Goal: Check status: Check status

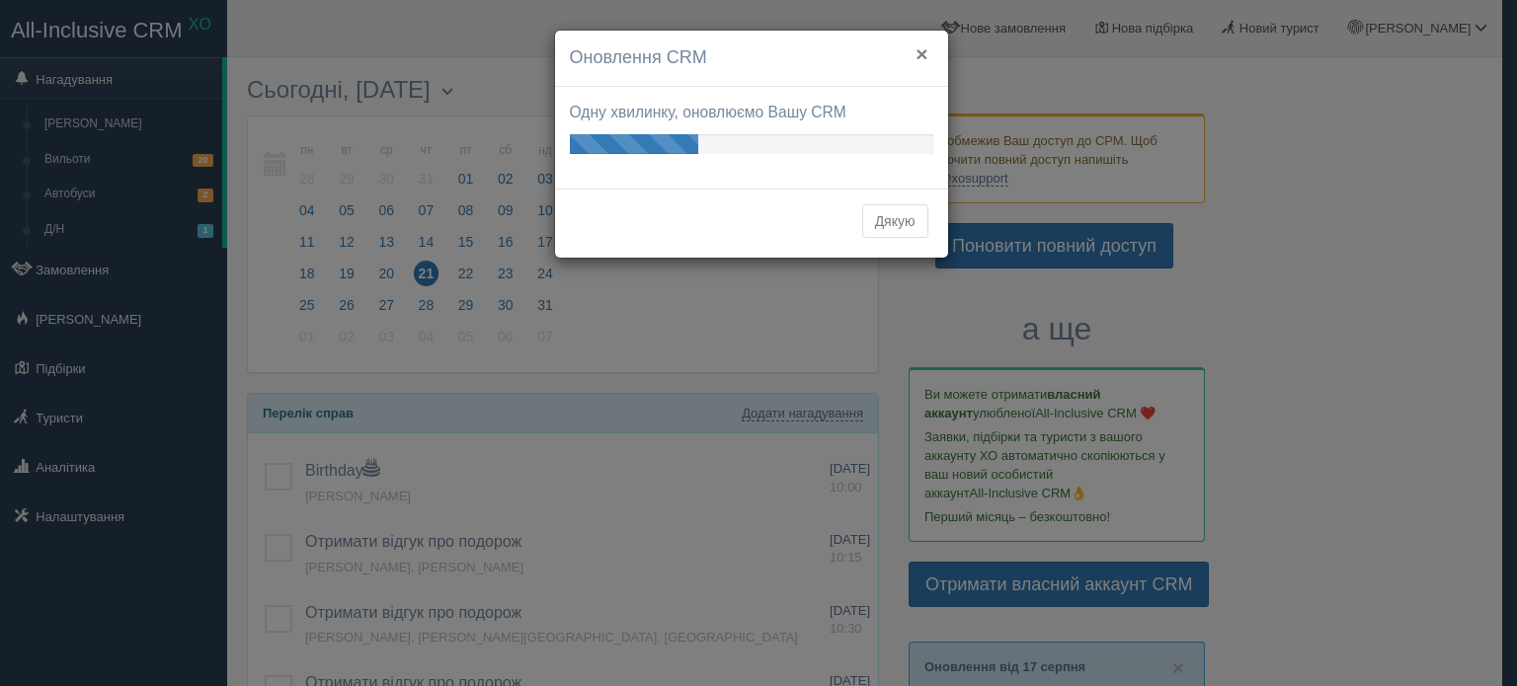
click at [920, 45] on button "×" at bounding box center [921, 53] width 12 height 21
click at [889, 240] on div "Дякую" at bounding box center [751, 223] width 393 height 69
click at [889, 230] on button "Дякую" at bounding box center [895, 221] width 66 height 34
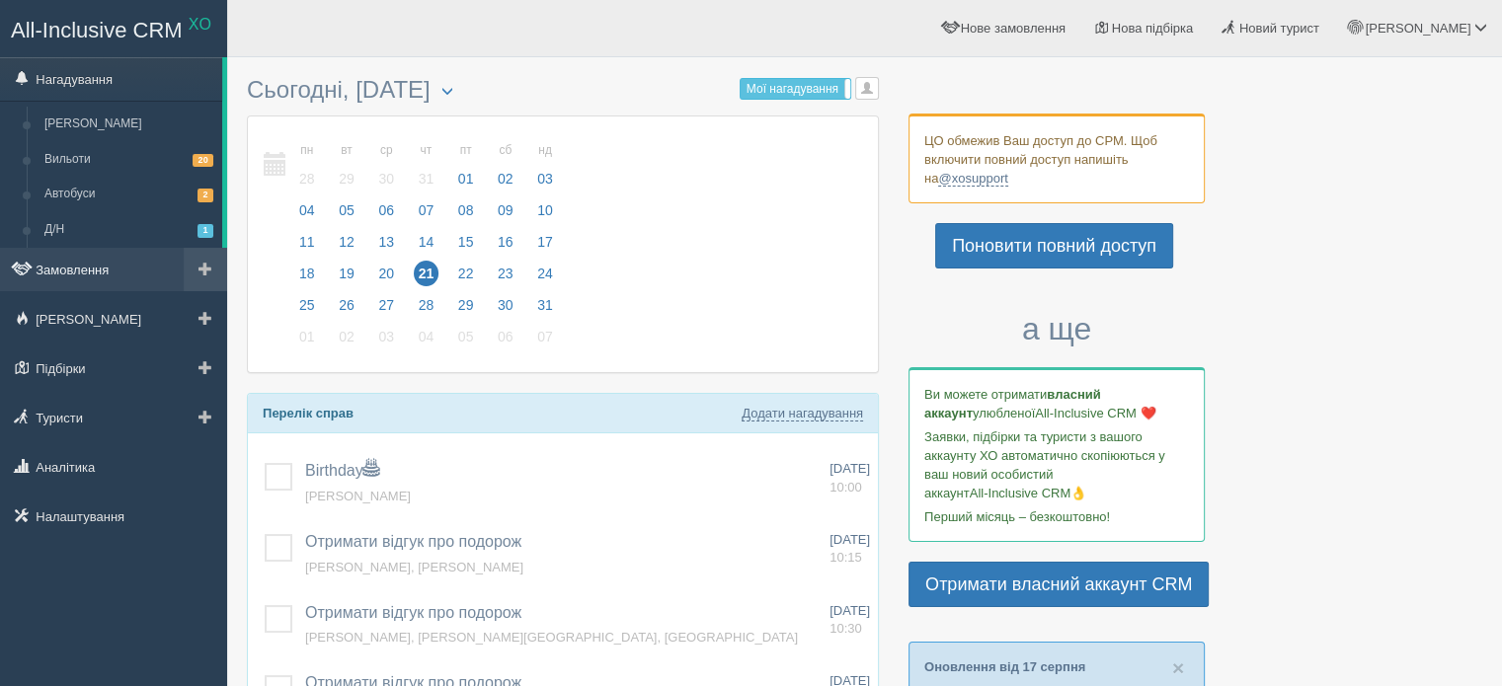
click at [111, 260] on link "Замовлення" at bounding box center [113, 269] width 227 height 43
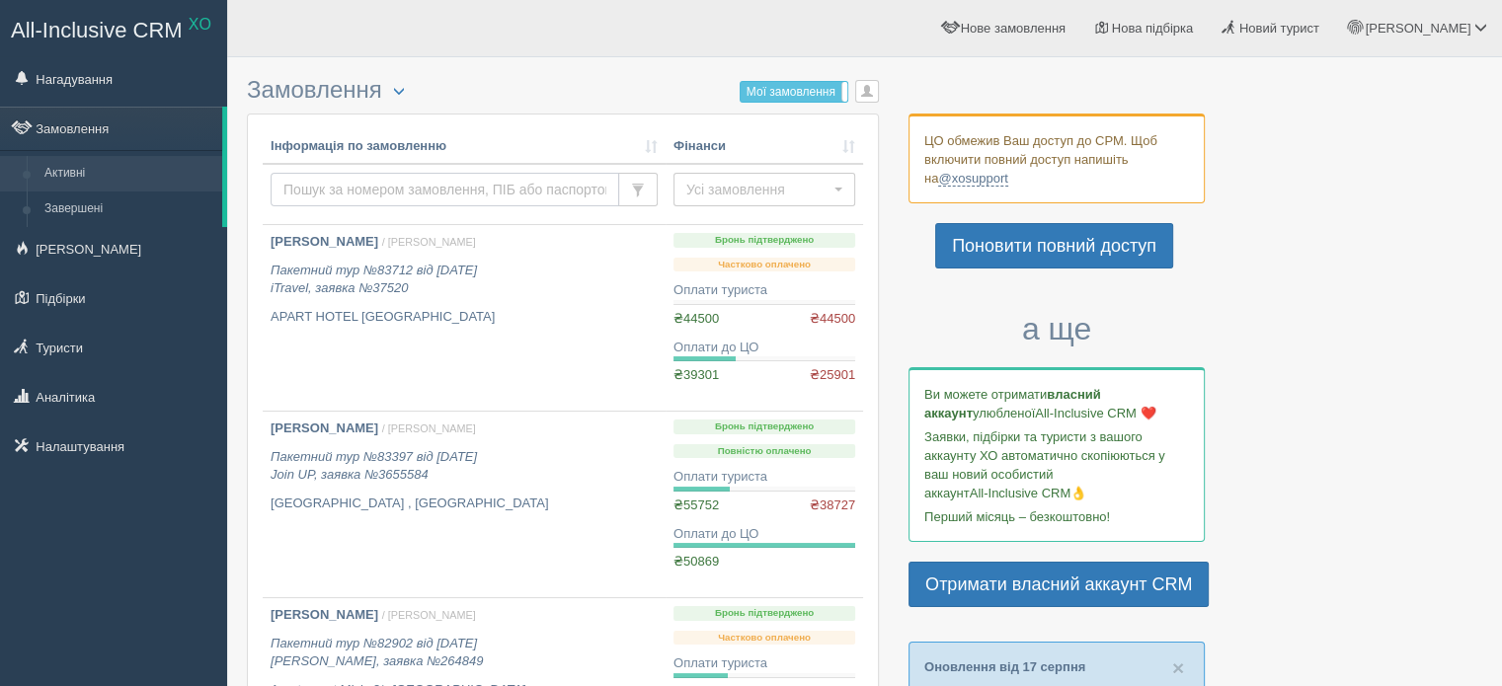
click at [386, 184] on input "text" at bounding box center [445, 190] width 349 height 34
type input "барко"
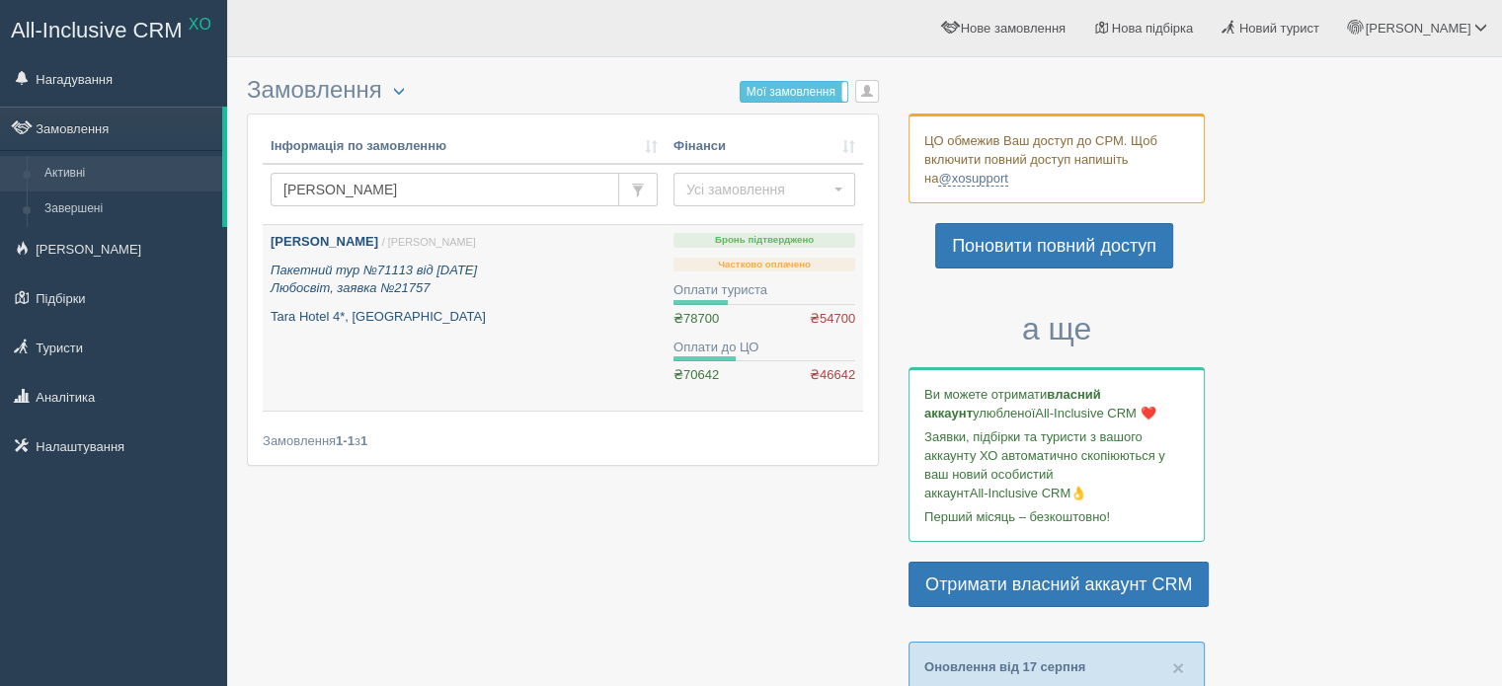
click at [470, 274] on icon "Пакетний тур №71113 від 10.02.2025 Любосвіт, заявка №21757" at bounding box center [374, 280] width 206 height 34
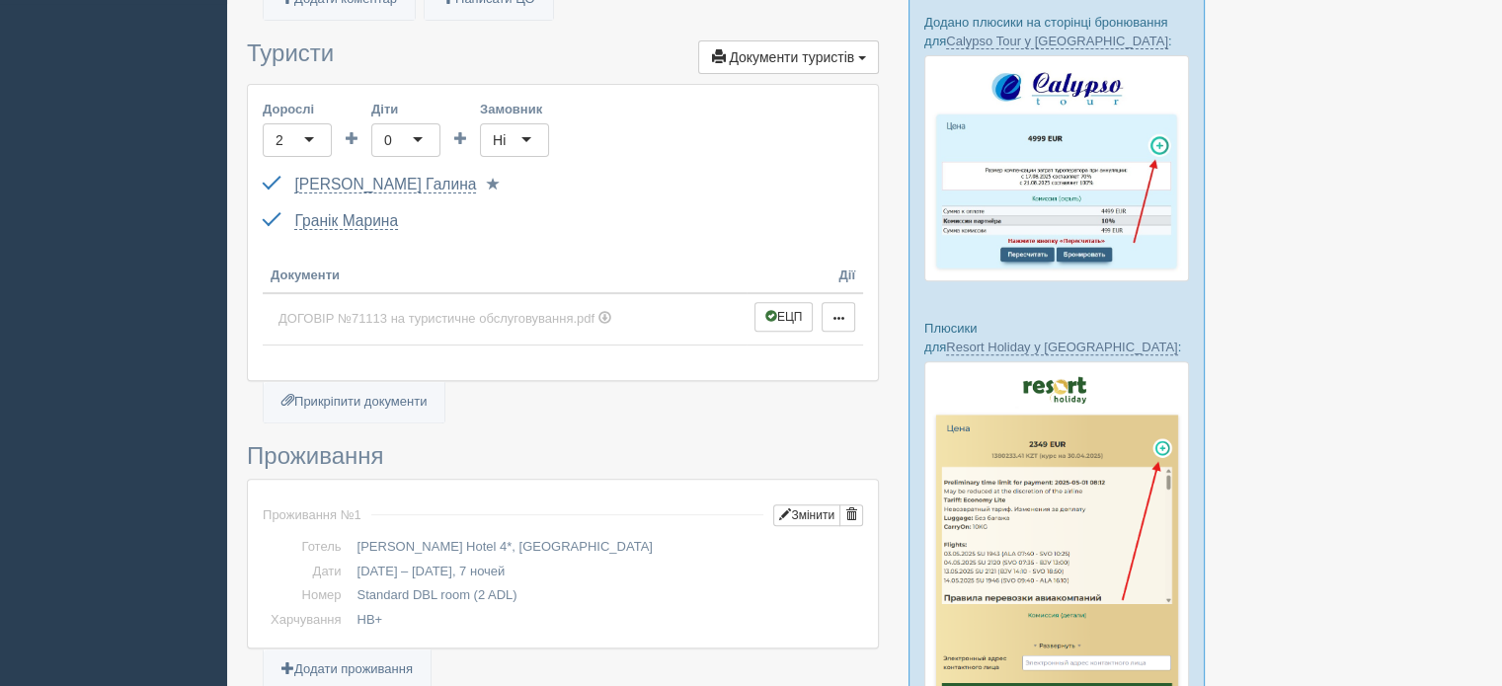
scroll to position [691, 0]
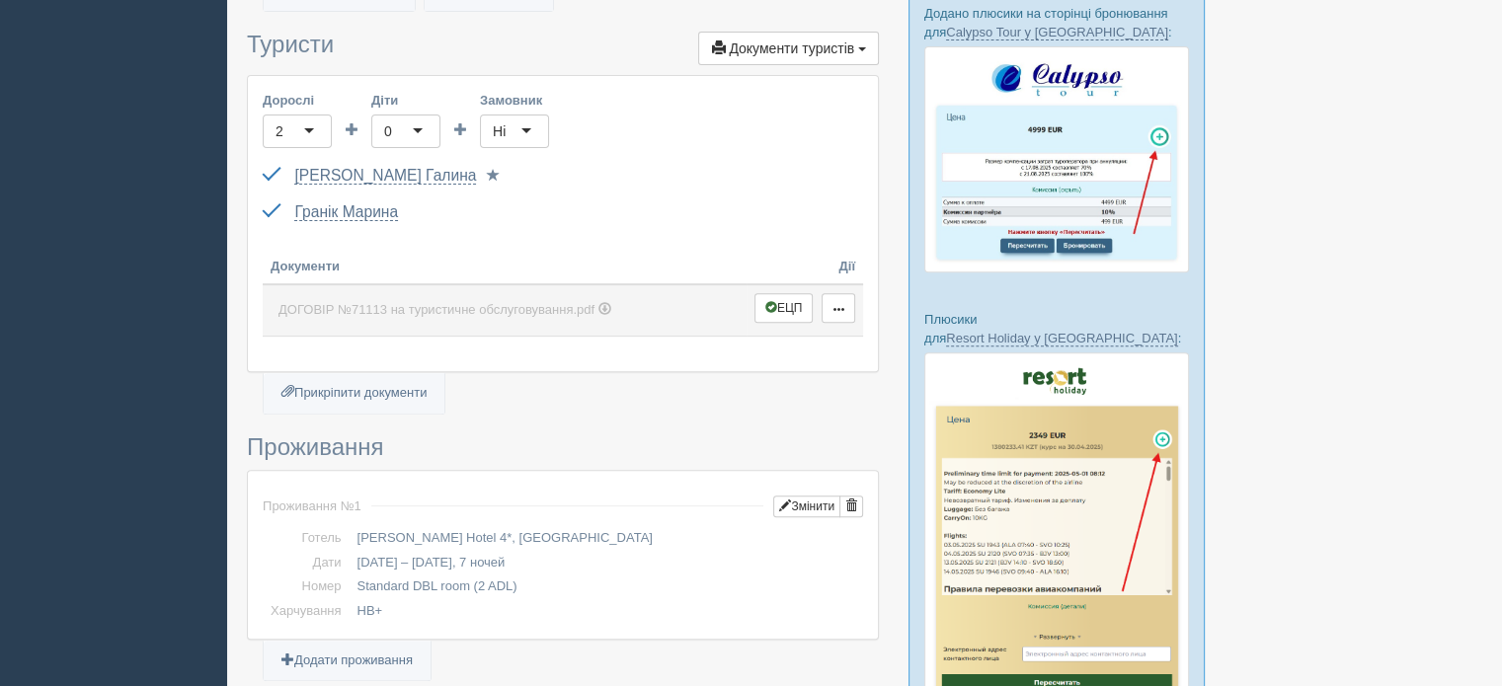
click at [407, 324] on link "ДОГОВІР №71113 на туристичне обслуговування.pdf" at bounding box center [505, 310] width 468 height 35
